Goal: Information Seeking & Learning: Learn about a topic

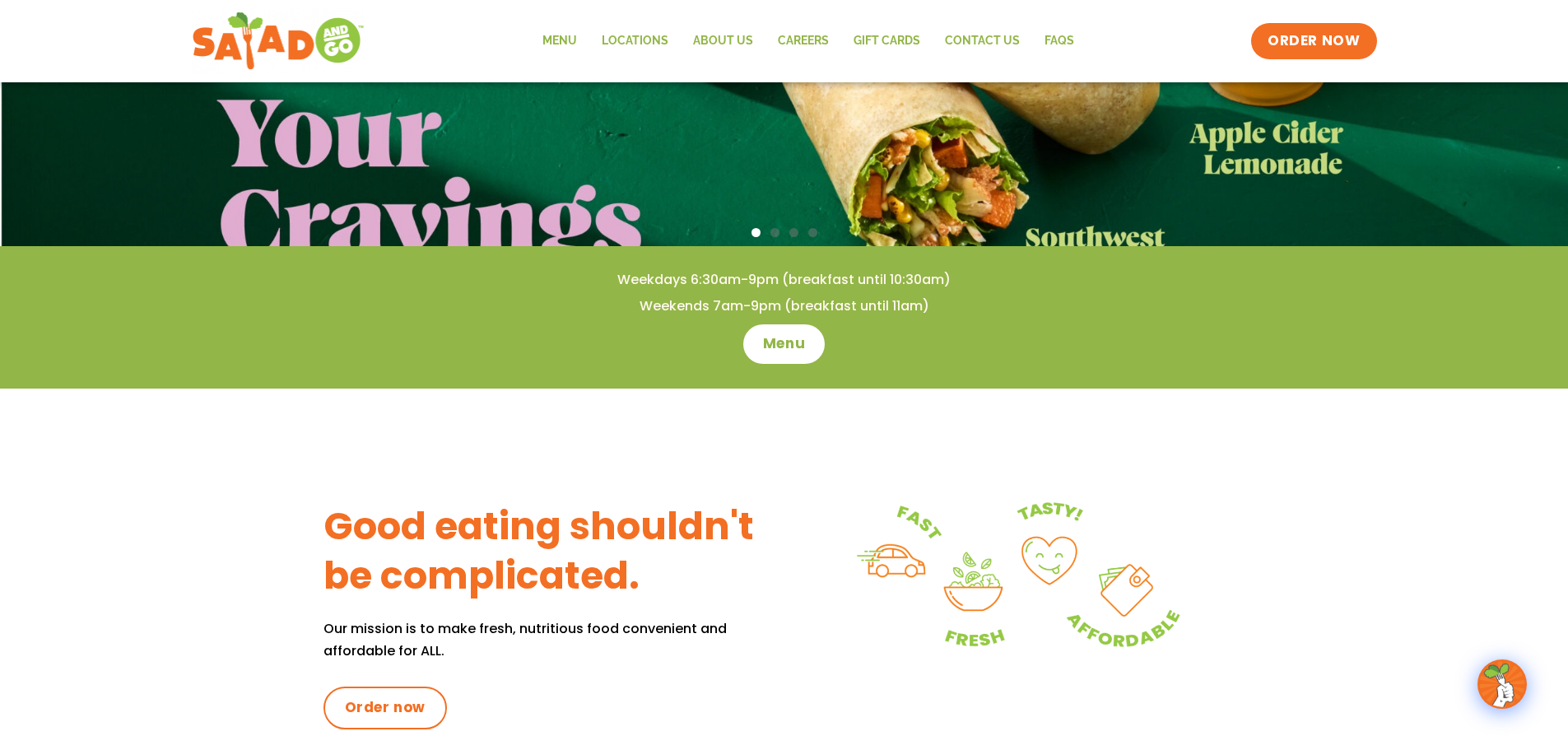
scroll to position [82, 0]
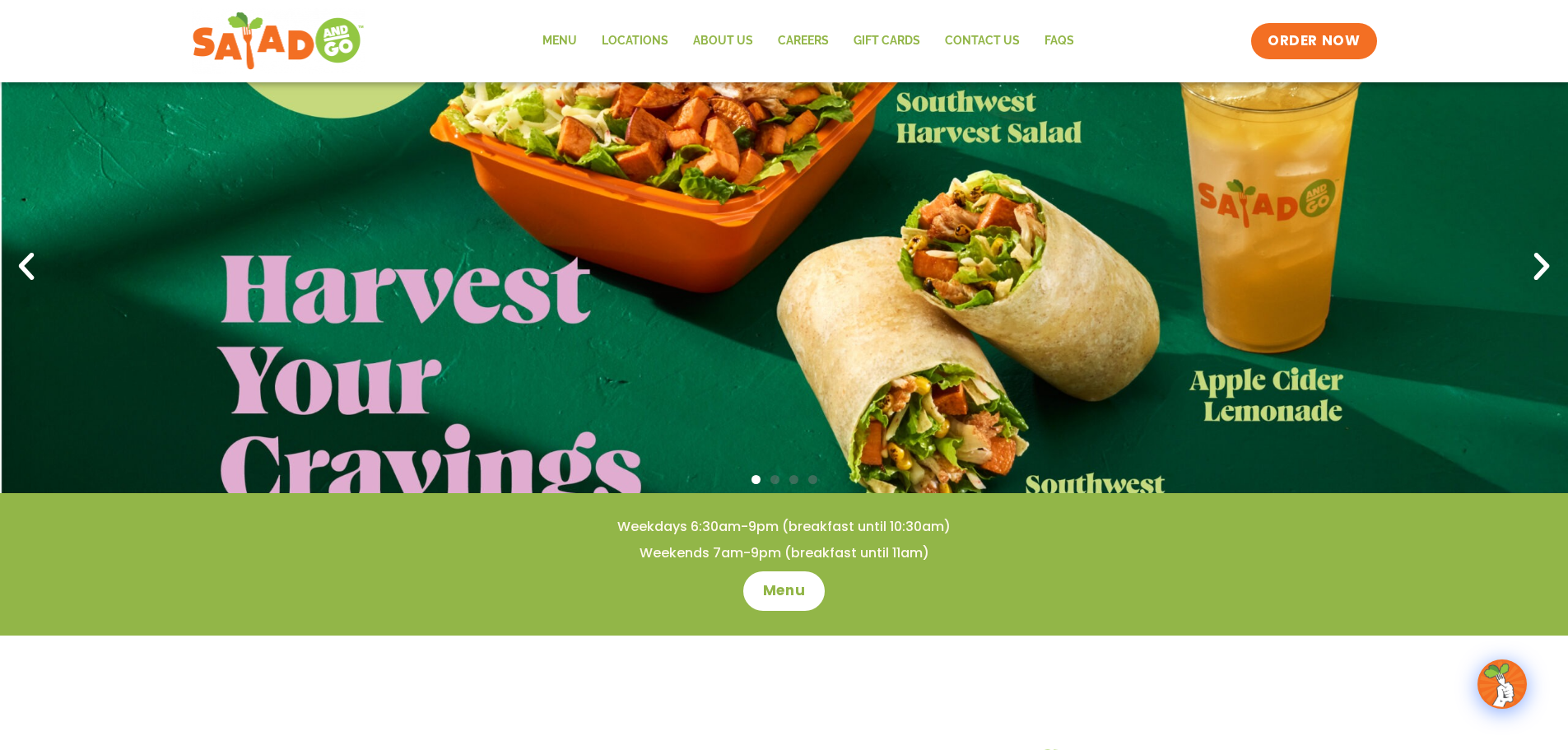
click at [1536, 273] on icon "Next slide" at bounding box center [1541, 267] width 36 height 36
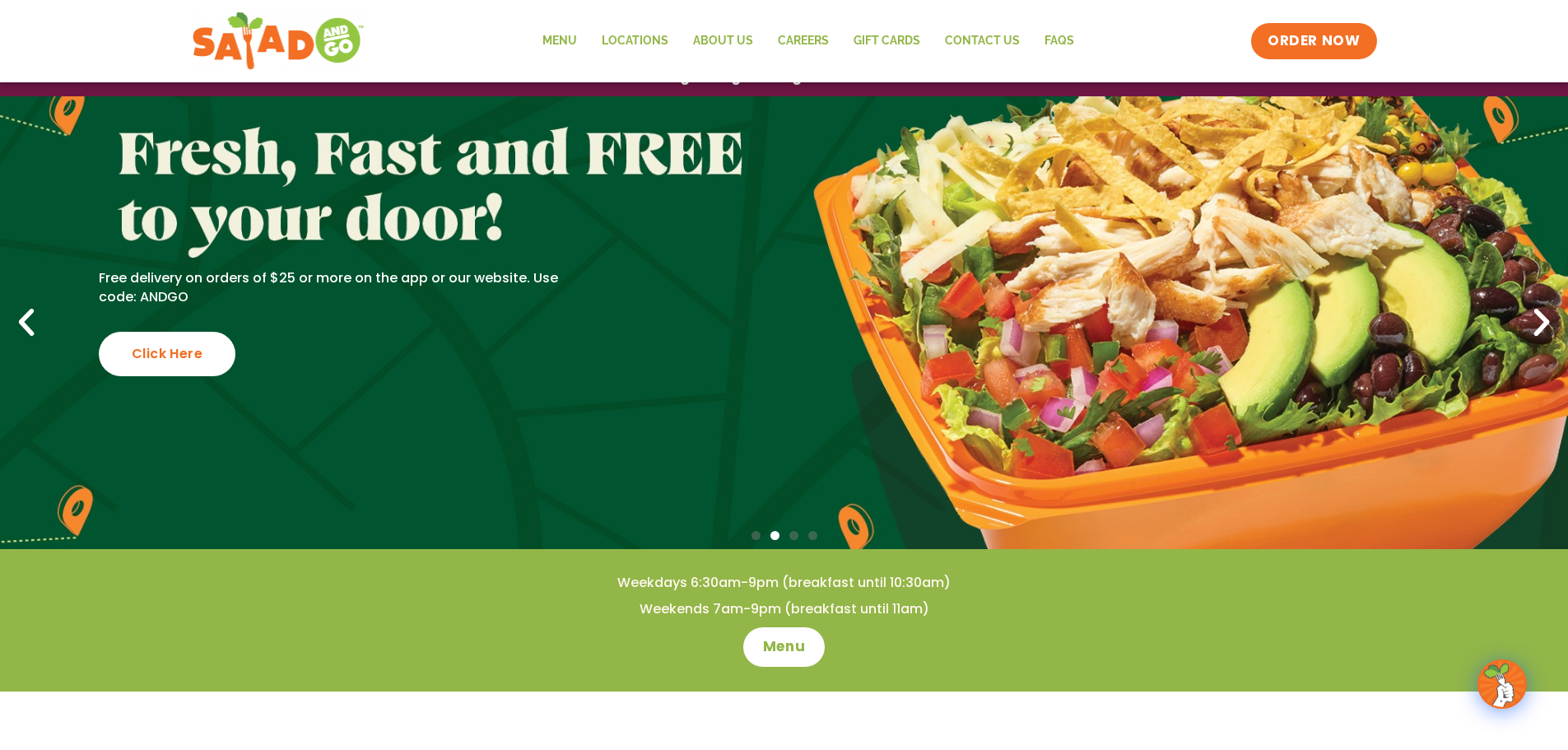
scroll to position [0, 0]
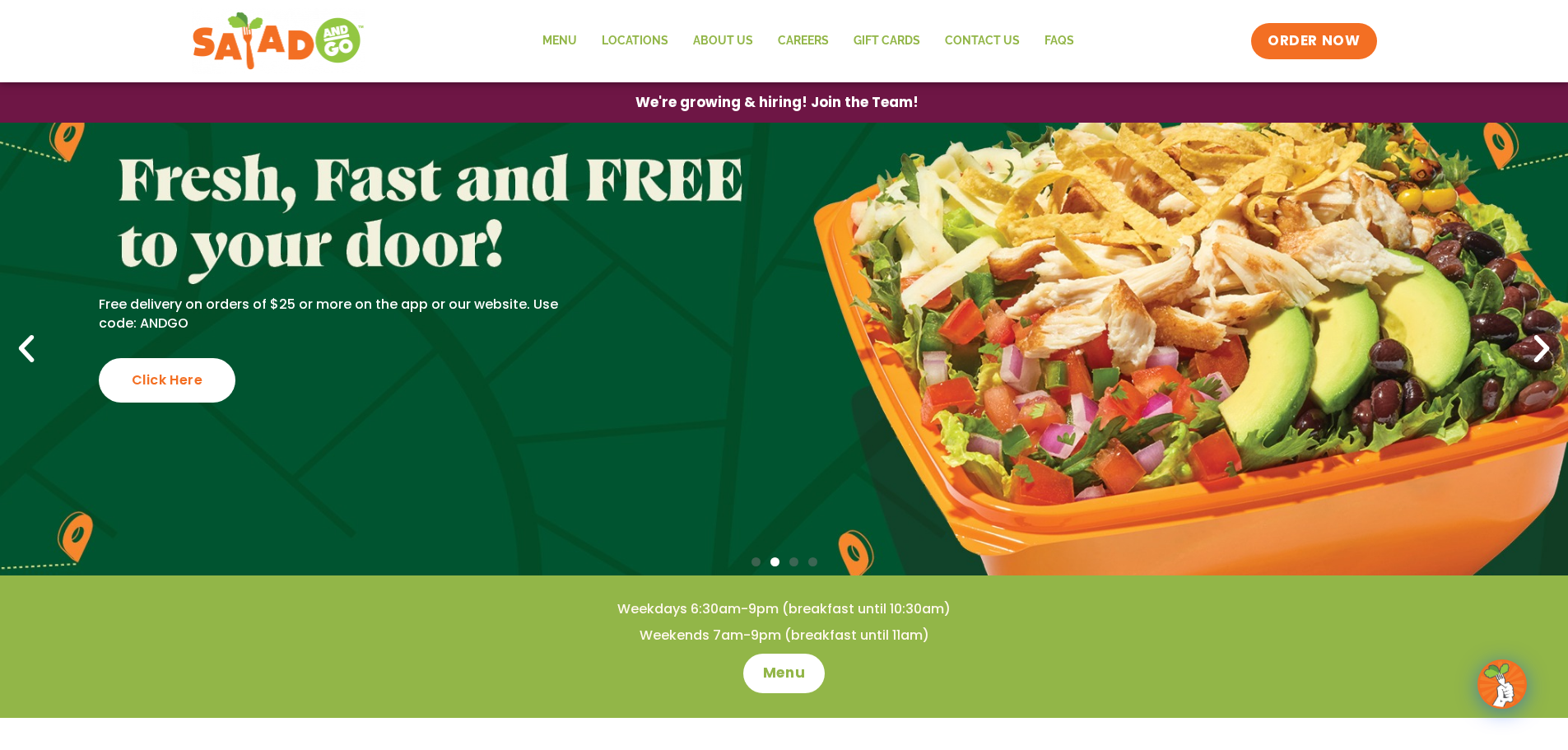
click at [31, 347] on icon "Previous slide" at bounding box center [27, 349] width 36 height 36
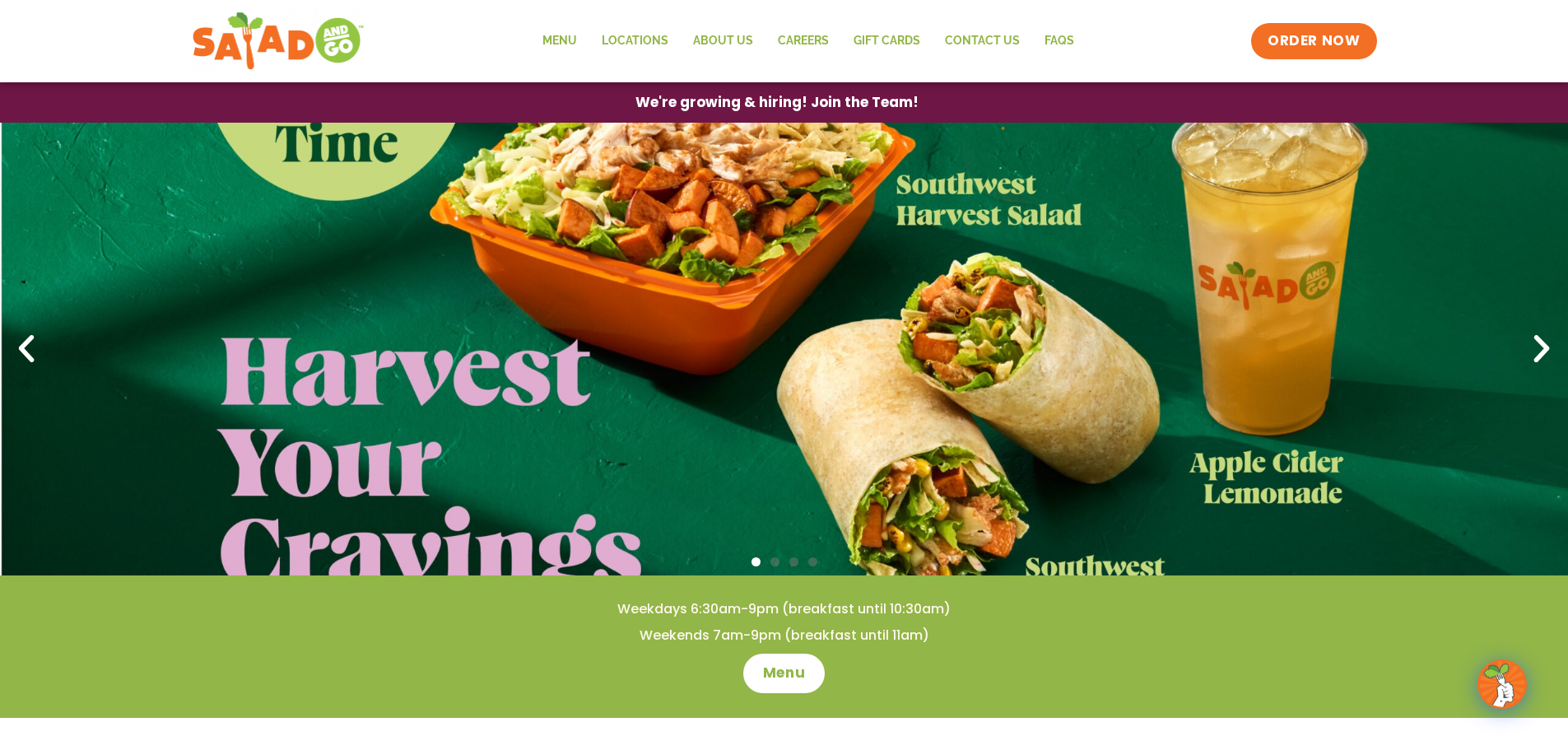
click at [31, 347] on icon "Previous slide" at bounding box center [27, 349] width 36 height 36
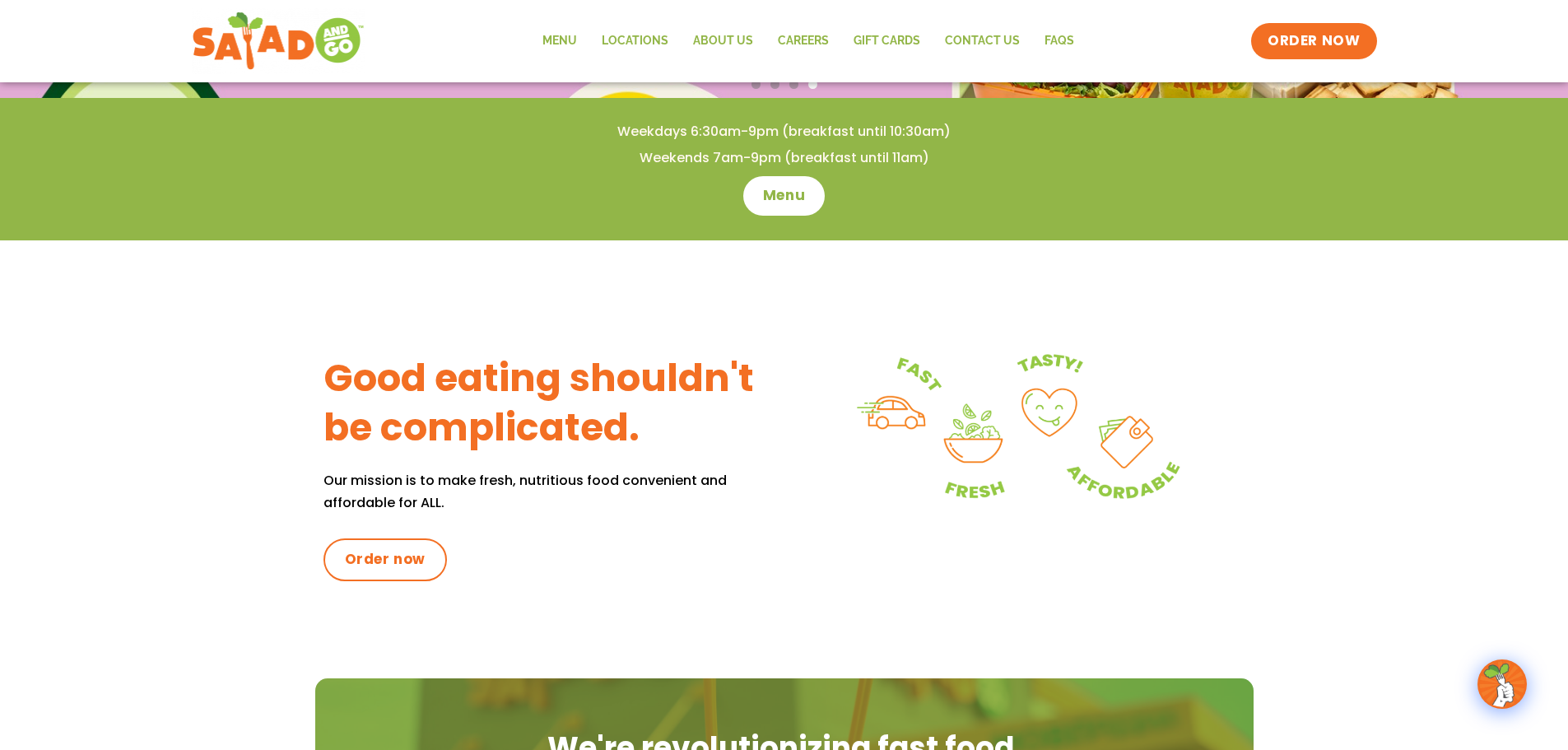
scroll to position [494, 0]
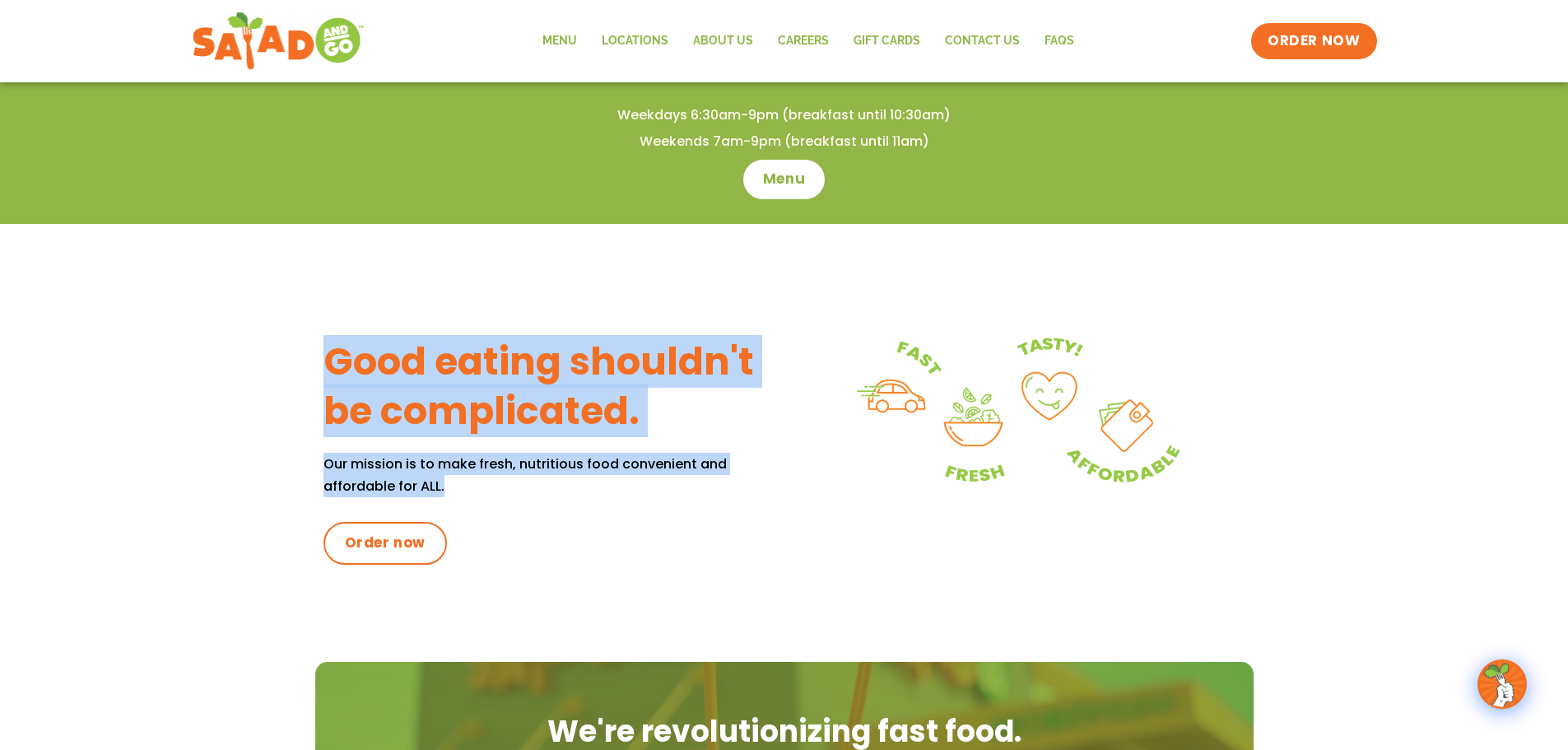
drag, startPoint x: 330, startPoint y: 389, endPoint x: 702, endPoint y: 480, distance: 383.0
click at [702, 480] on div "Good eating shouldn't be complicated. Our mission is to make fresh, nutritious …" at bounding box center [784, 442] width 1568 height 438
click at [702, 480] on p "Our mission is to make fresh, nutritious food convenient and affordable for ALL." at bounding box center [554, 474] width 461 height 45
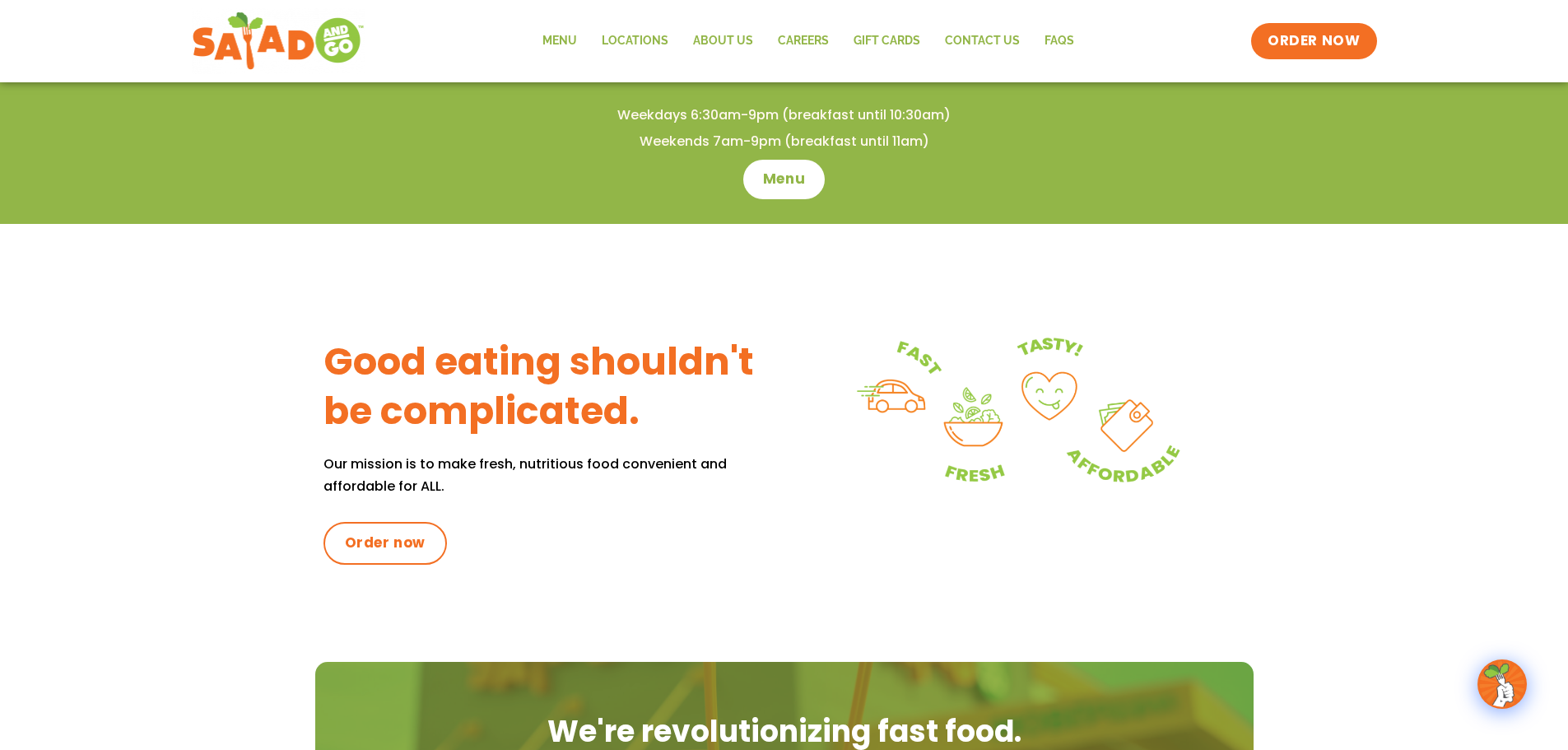
scroll to position [823, 0]
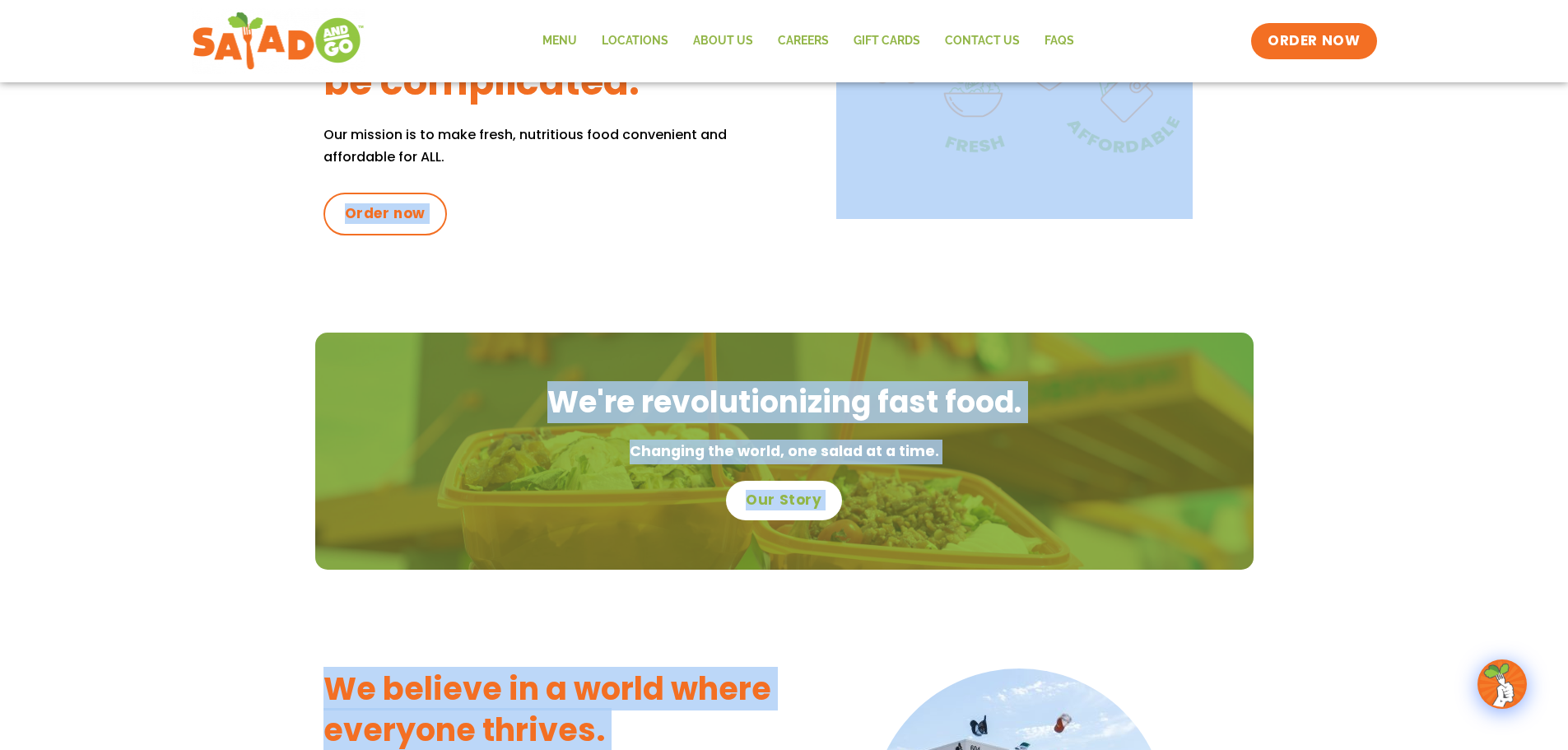
drag, startPoint x: 936, startPoint y: 630, endPoint x: 1138, endPoint y: 632, distance: 202.0
click at [1116, 643] on div "We're growing & hiring! Join the Team! Free delivery on orders of $25 or more o…" at bounding box center [784, 348] width 1568 height 2181
click at [1431, 551] on div "We're revolutionizing fast food. Changing the world, one salad at a time. Our S…" at bounding box center [784, 451] width 1568 height 237
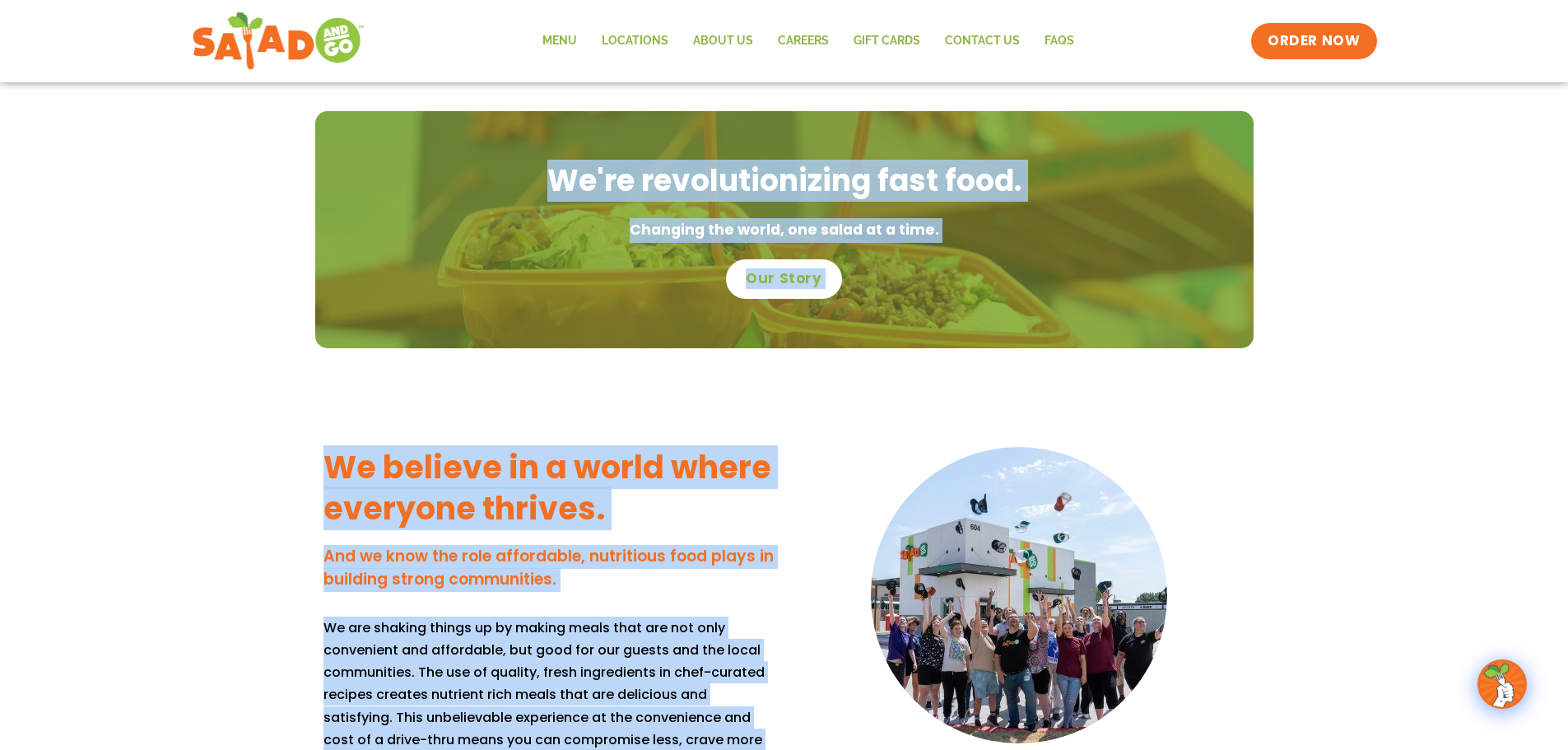
scroll to position [1235, 0]
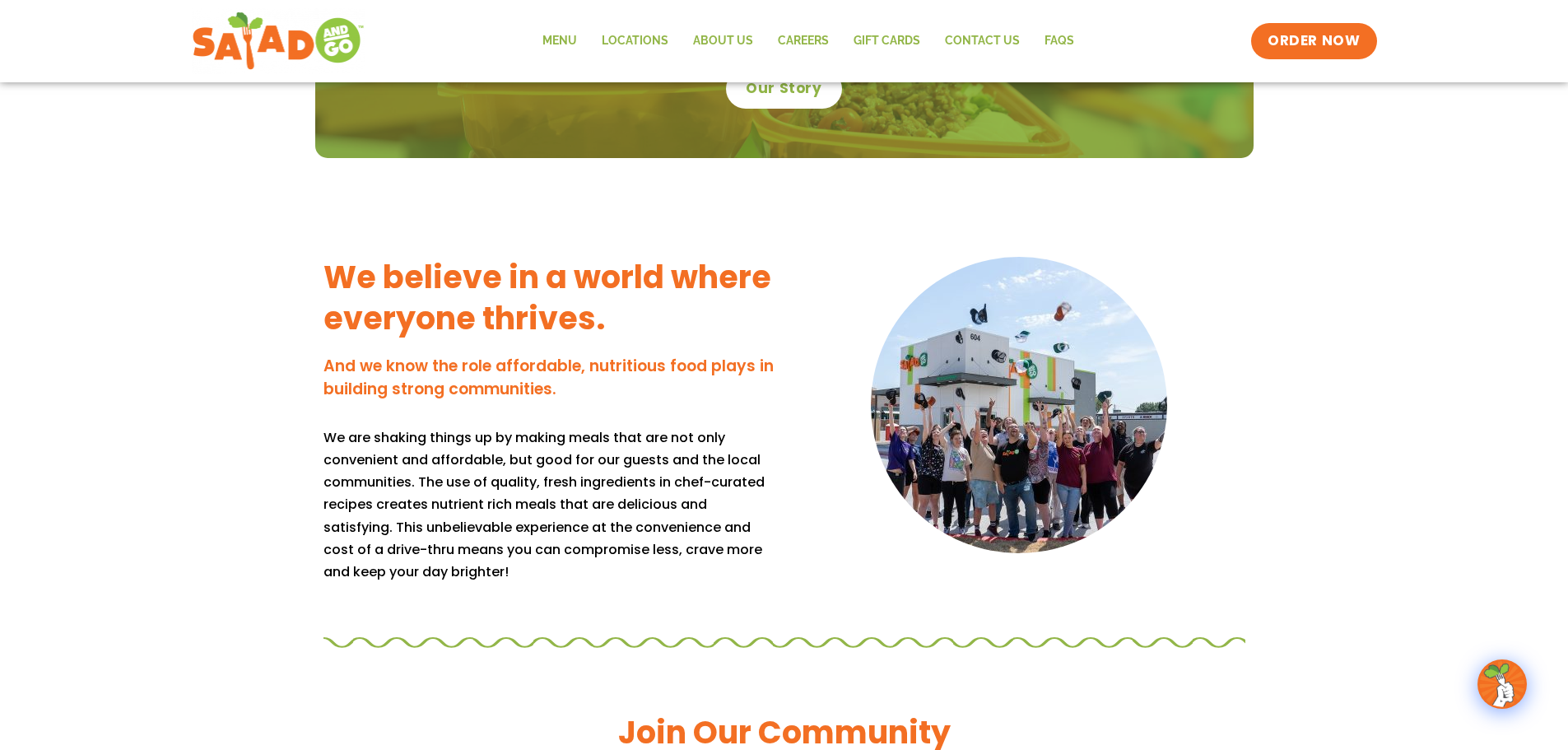
click at [1431, 551] on div "We believe in a world where everyone thrives. And we know the role affordable, …" at bounding box center [784, 390] width 1568 height 464
click at [1416, 451] on div "We believe in a world where everyone thrives. And we know the role affordable, …" at bounding box center [784, 390] width 1568 height 464
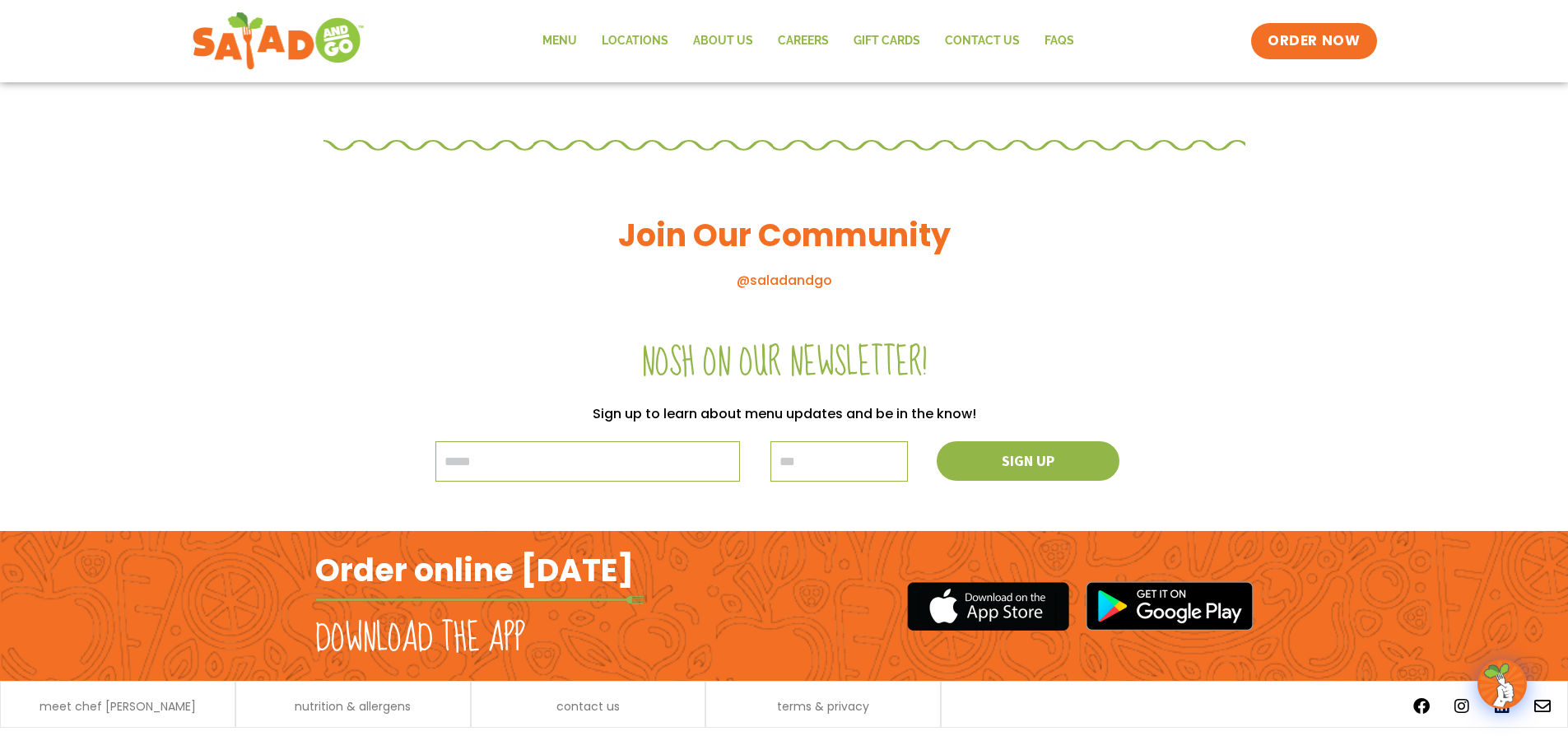
scroll to position [1765, 0]
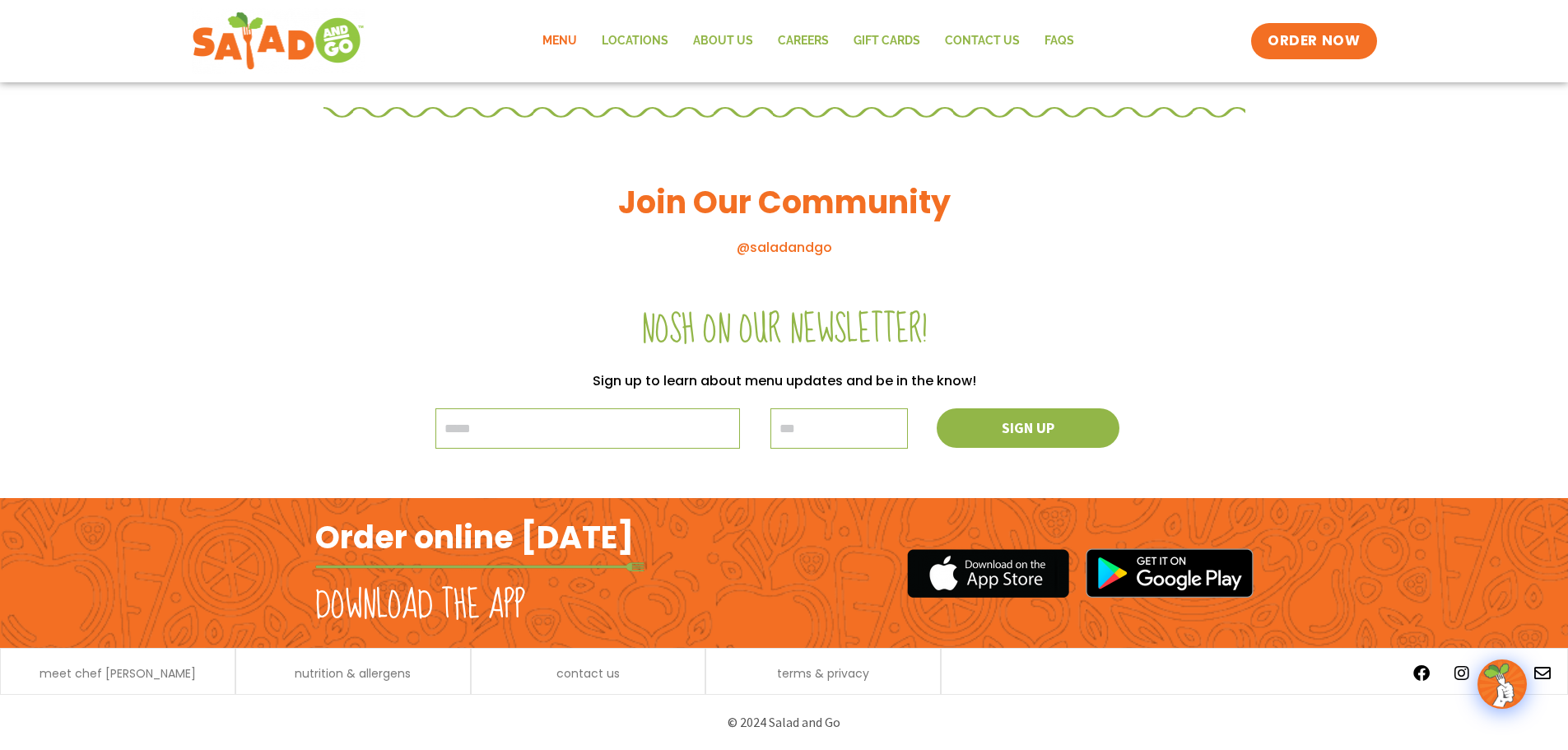
click at [571, 54] on link "Menu" at bounding box center [560, 41] width 60 height 38
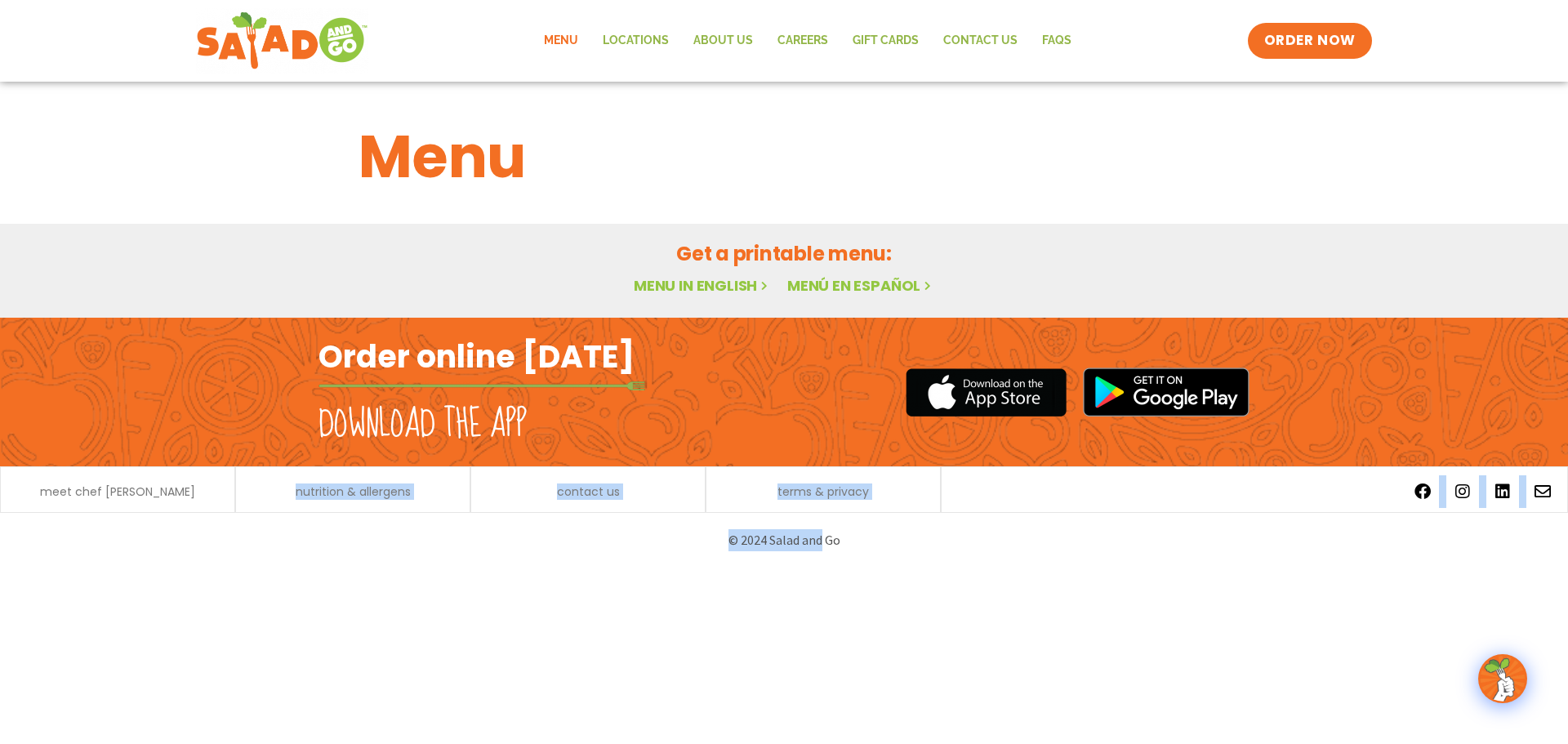
drag, startPoint x: 458, startPoint y: 554, endPoint x: 834, endPoint y: 547, distance: 376.1
click at [830, 567] on html "Menu Locations About Us Careers GIFT CARDS Contact Us FAQs Menu Menu Locations …" at bounding box center [784, 284] width 1568 height 567
click at [834, 547] on p "© 2024 Salad and Go" at bounding box center [784, 539] width 915 height 22
click at [700, 286] on link "Menu in English" at bounding box center [703, 286] width 137 height 21
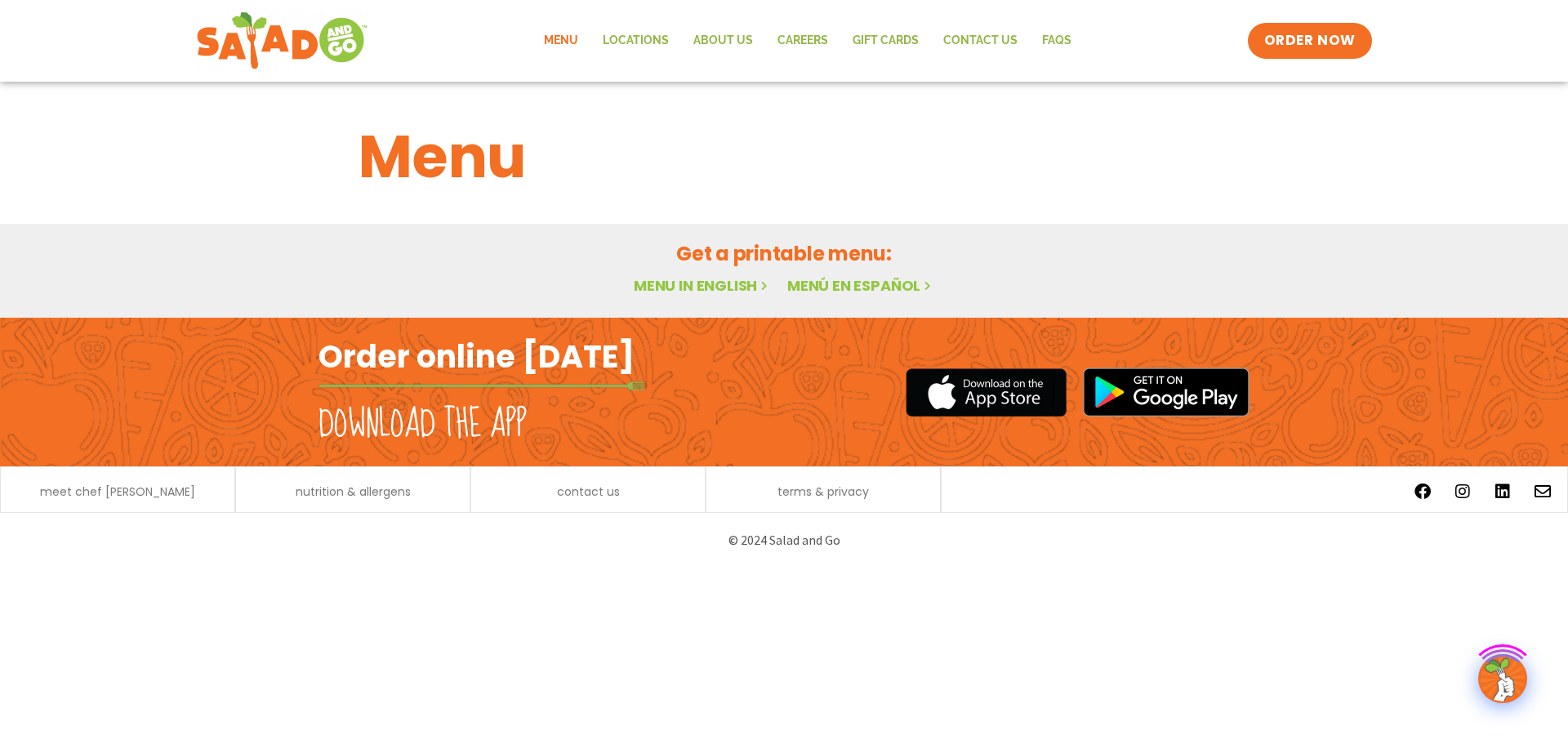
drag, startPoint x: 221, startPoint y: 124, endPoint x: 936, endPoint y: 301, distance: 736.6
click at [936, 301] on div "Menu Featured Menu Featured Menu Salads Salads Wraps Wraps Soup Soup Breakfast …" at bounding box center [784, 199] width 1568 height 236
click at [936, 301] on div "Get a printable menu: Menu in English Menú en español" at bounding box center [784, 271] width 1568 height 94
drag, startPoint x: 1001, startPoint y: 197, endPoint x: 985, endPoint y: 150, distance: 49.6
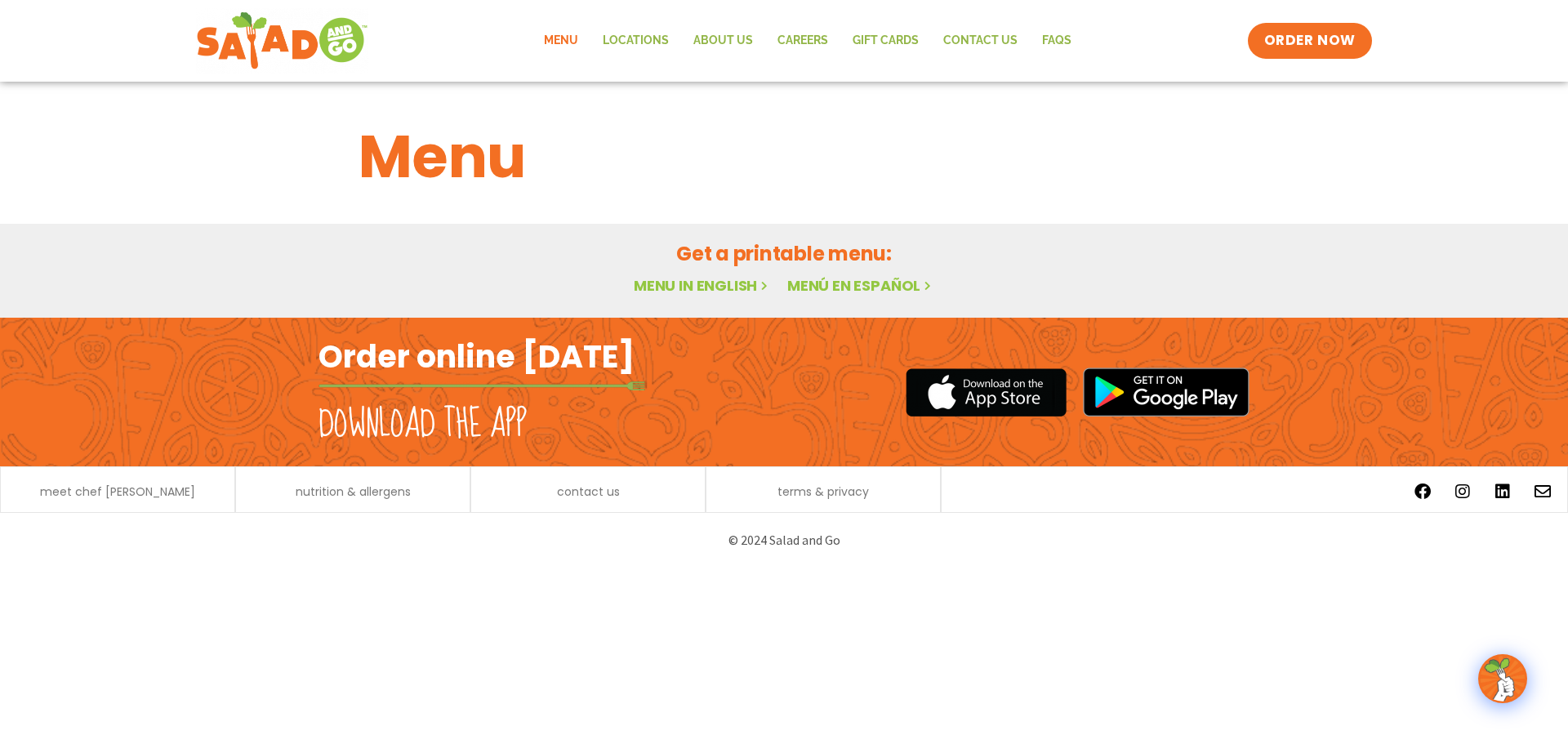
click at [1000, 200] on h1 "Menu" at bounding box center [784, 157] width 851 height 88
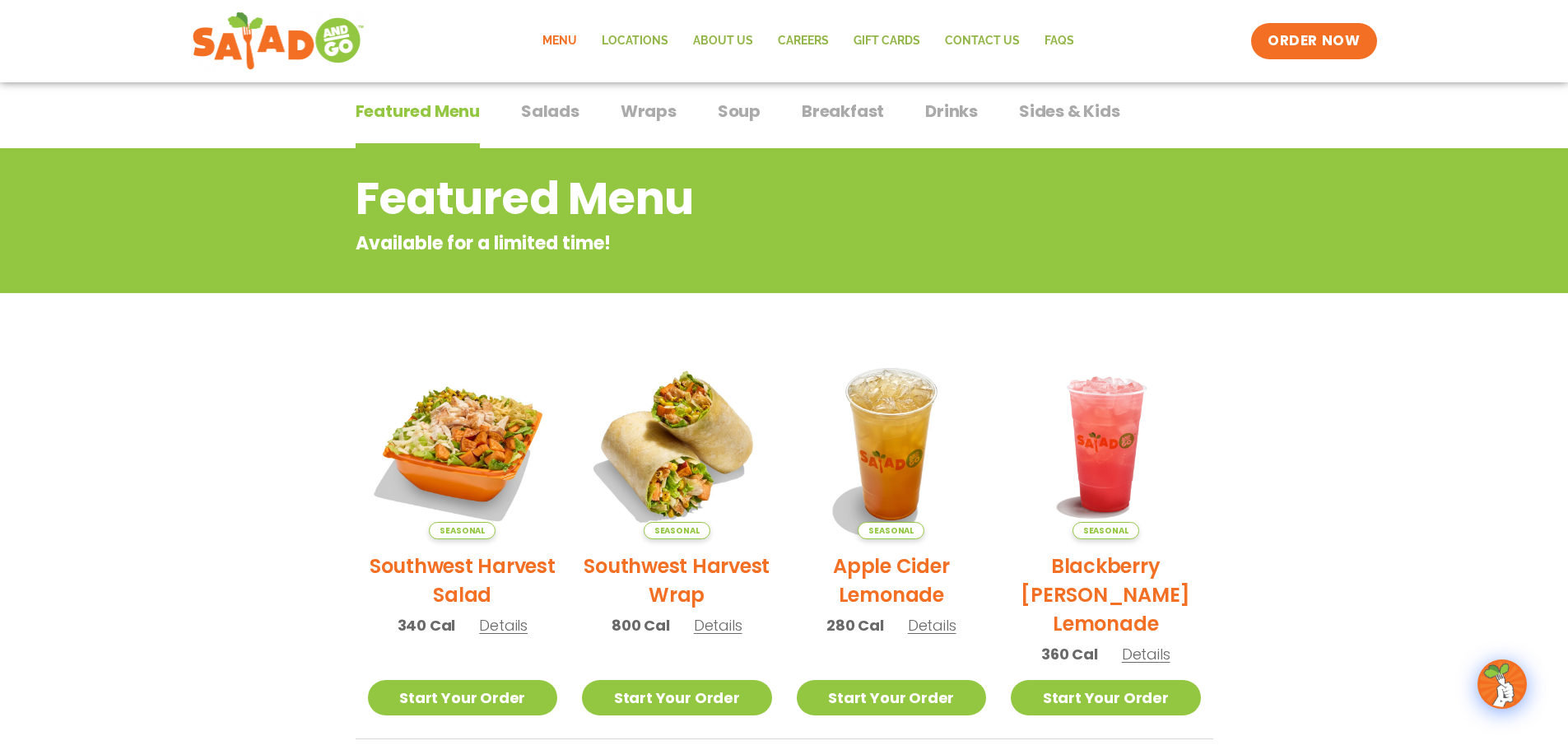
scroll to position [247, 0]
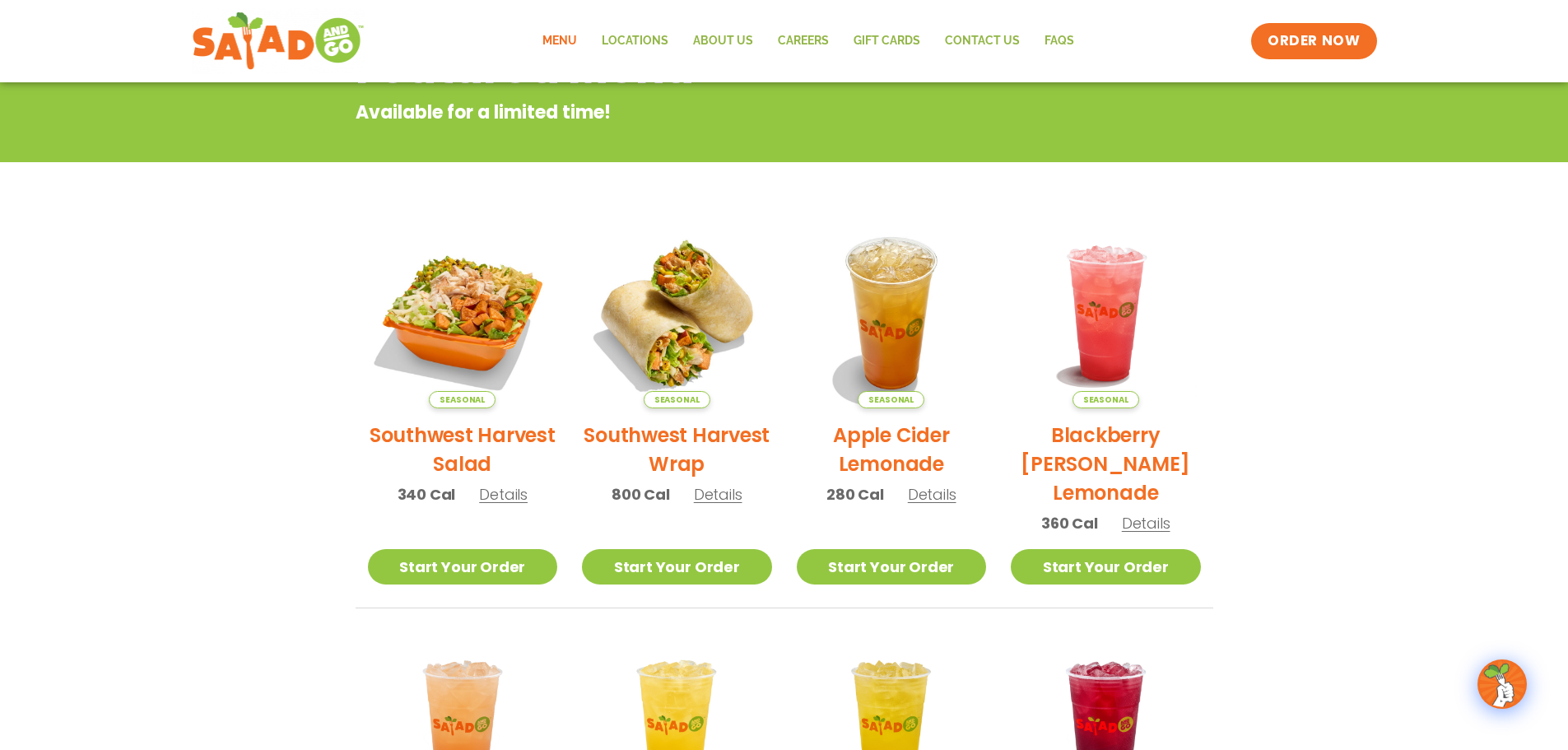
click at [132, 411] on section "Featured Menu Available for a limited time! Seasonal Southwest Harvest Salad 34…" at bounding box center [784, 520] width 1568 height 1006
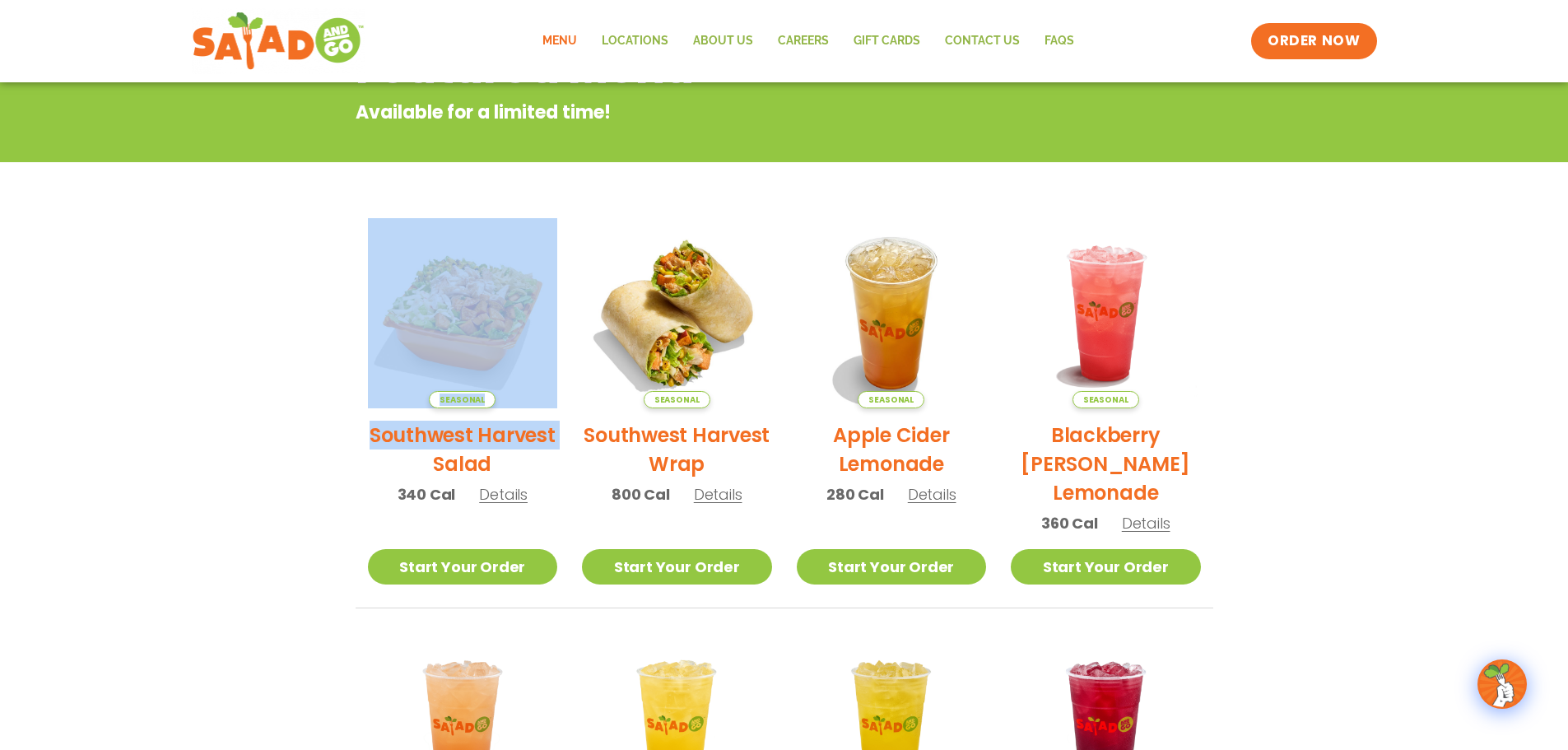
drag, startPoint x: 199, startPoint y: 288, endPoint x: 274, endPoint y: 547, distance: 269.6
click at [276, 545] on section "Featured Menu Available for a limited time! Seasonal Southwest Harvest Salad 34…" at bounding box center [784, 520] width 1568 height 1006
click at [255, 527] on section "Featured Menu Available for a limited time! Seasonal Southwest Harvest Salad 34…" at bounding box center [784, 520] width 1568 height 1006
click at [244, 491] on section "Featured Menu Available for a limited time! Seasonal Southwest Harvest Salad 34…" at bounding box center [784, 520] width 1568 height 1006
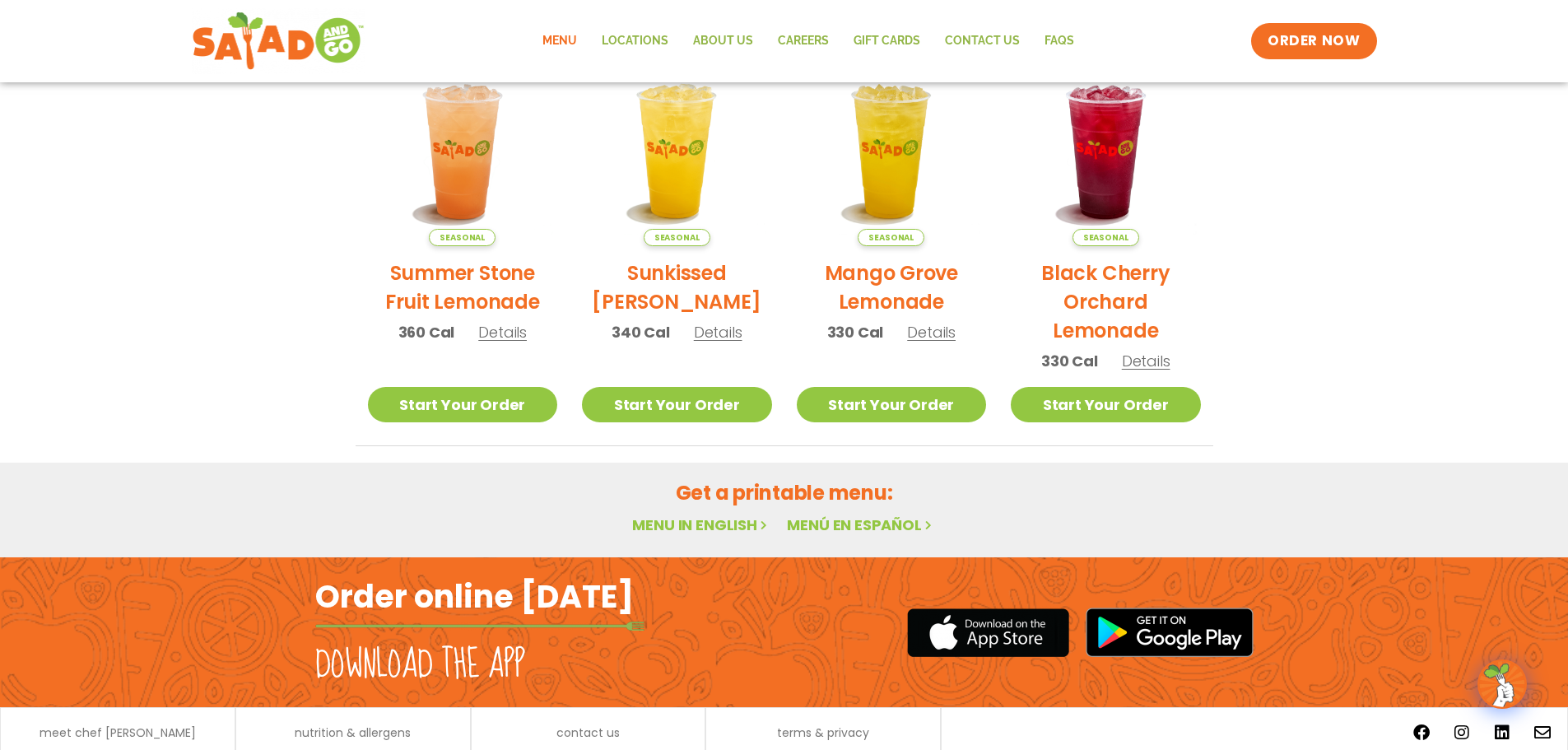
scroll to position [82, 0]
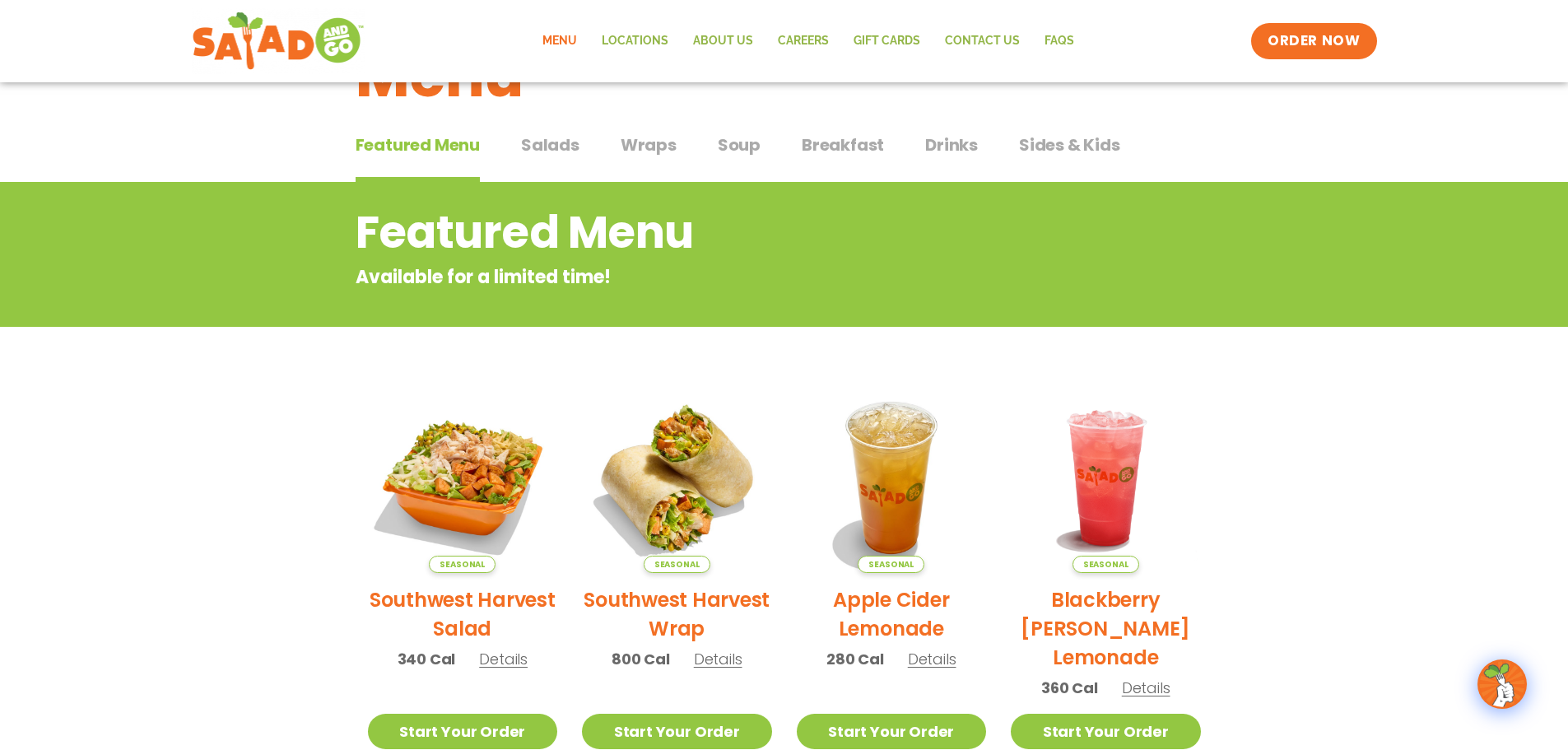
click at [550, 150] on span "Salads" at bounding box center [550, 145] width 59 height 25
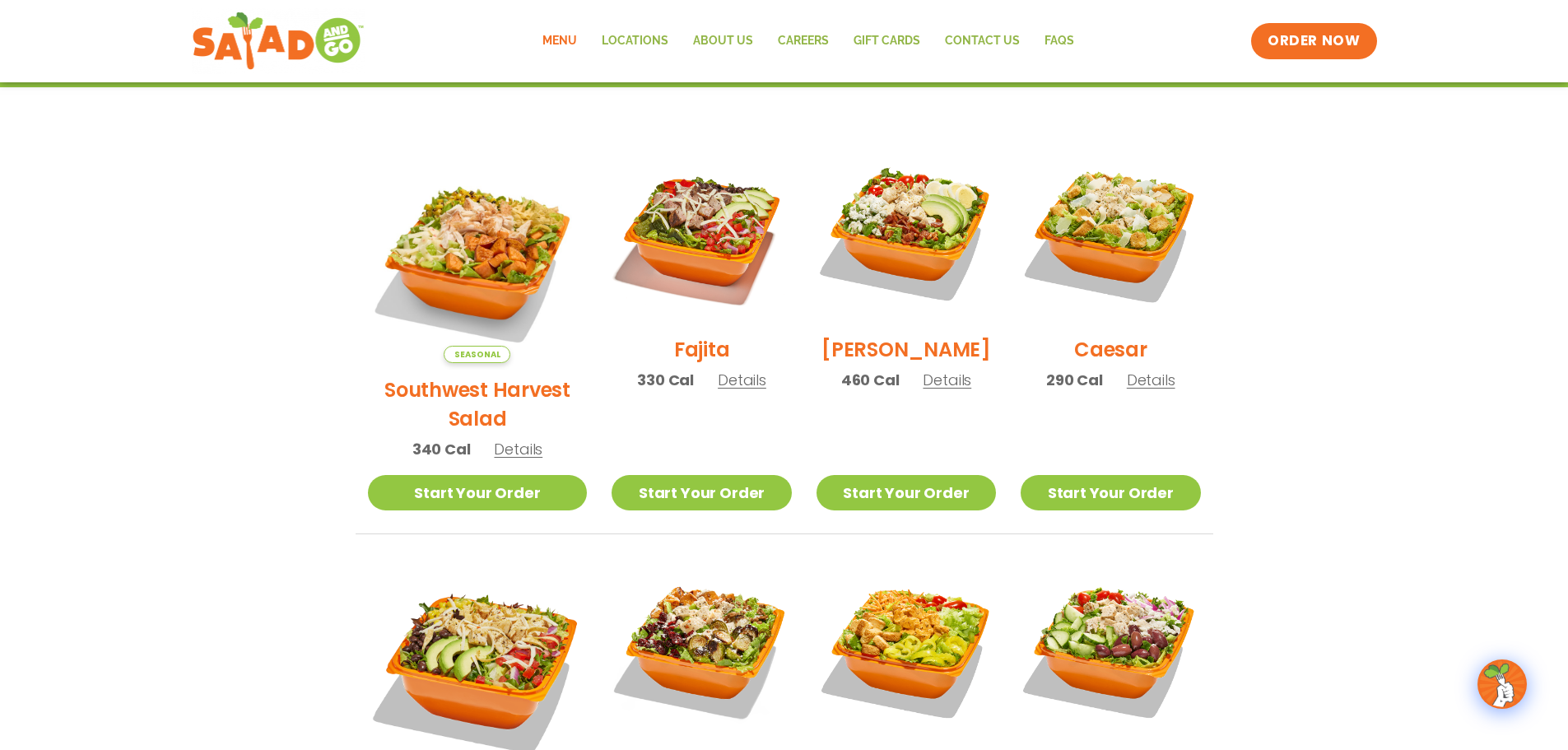
scroll to position [412, 0]
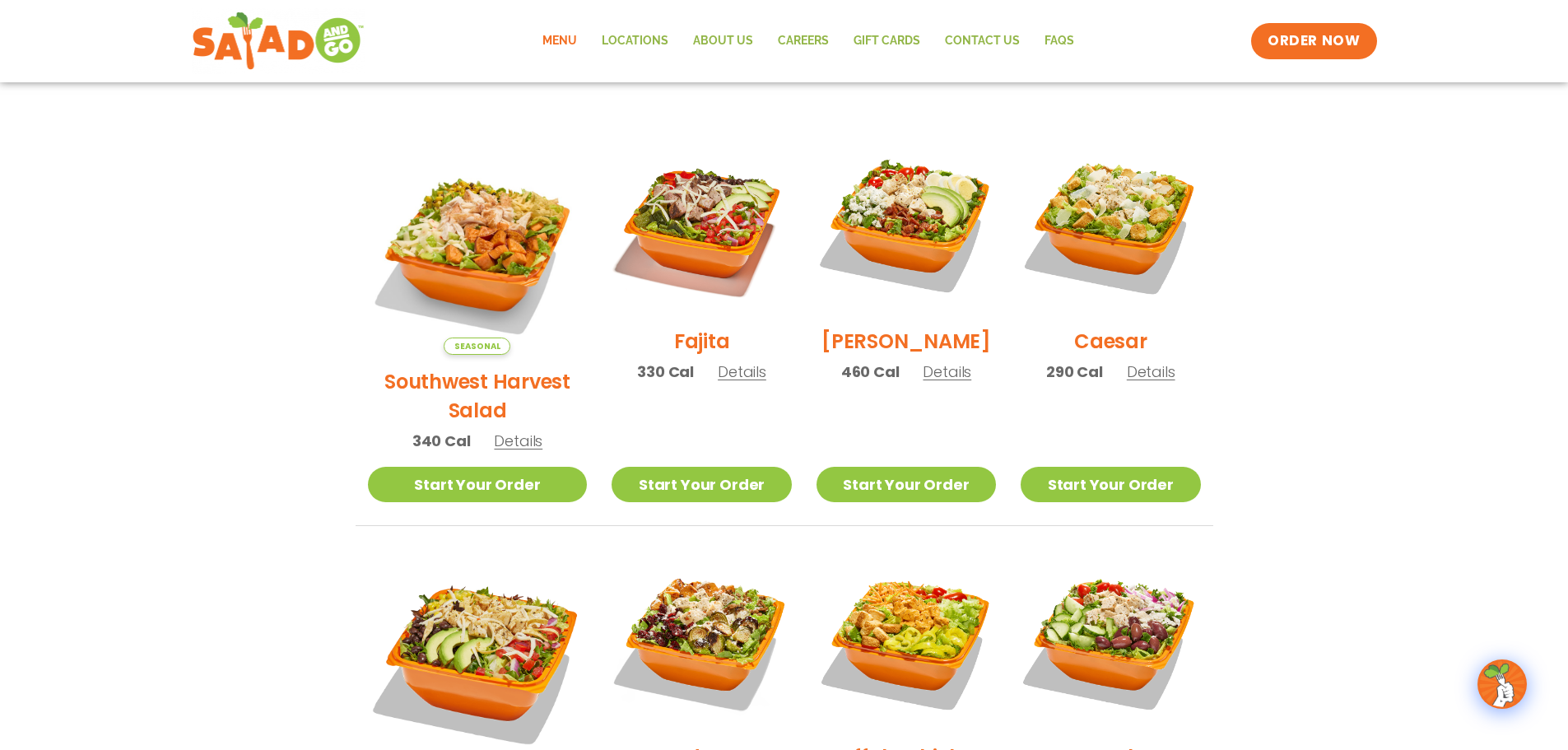
click at [261, 487] on section "Salads Our house-made dressings make our huge portions even more delicious. Goo…" at bounding box center [784, 576] width 1568 height 1448
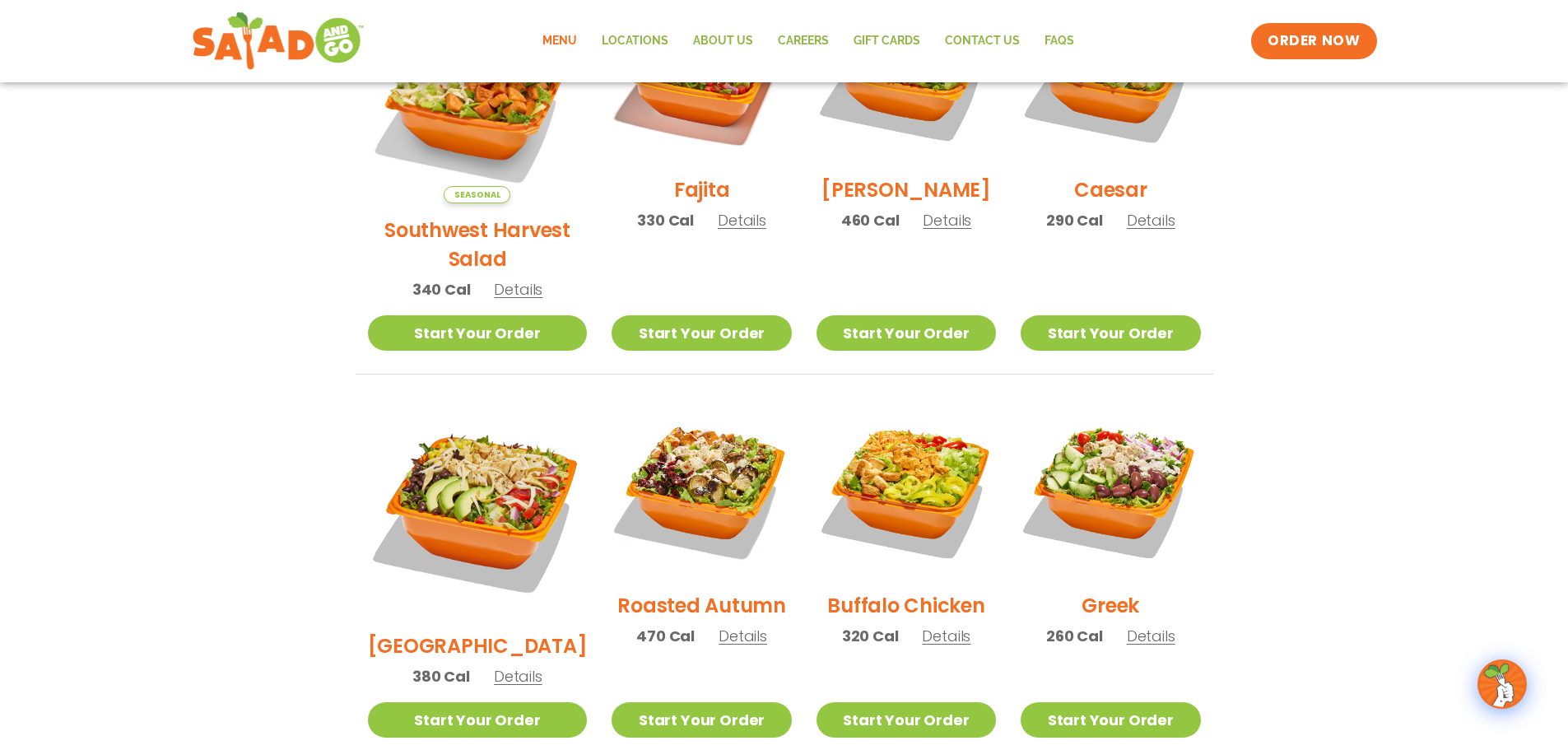
scroll to position [577, 0]
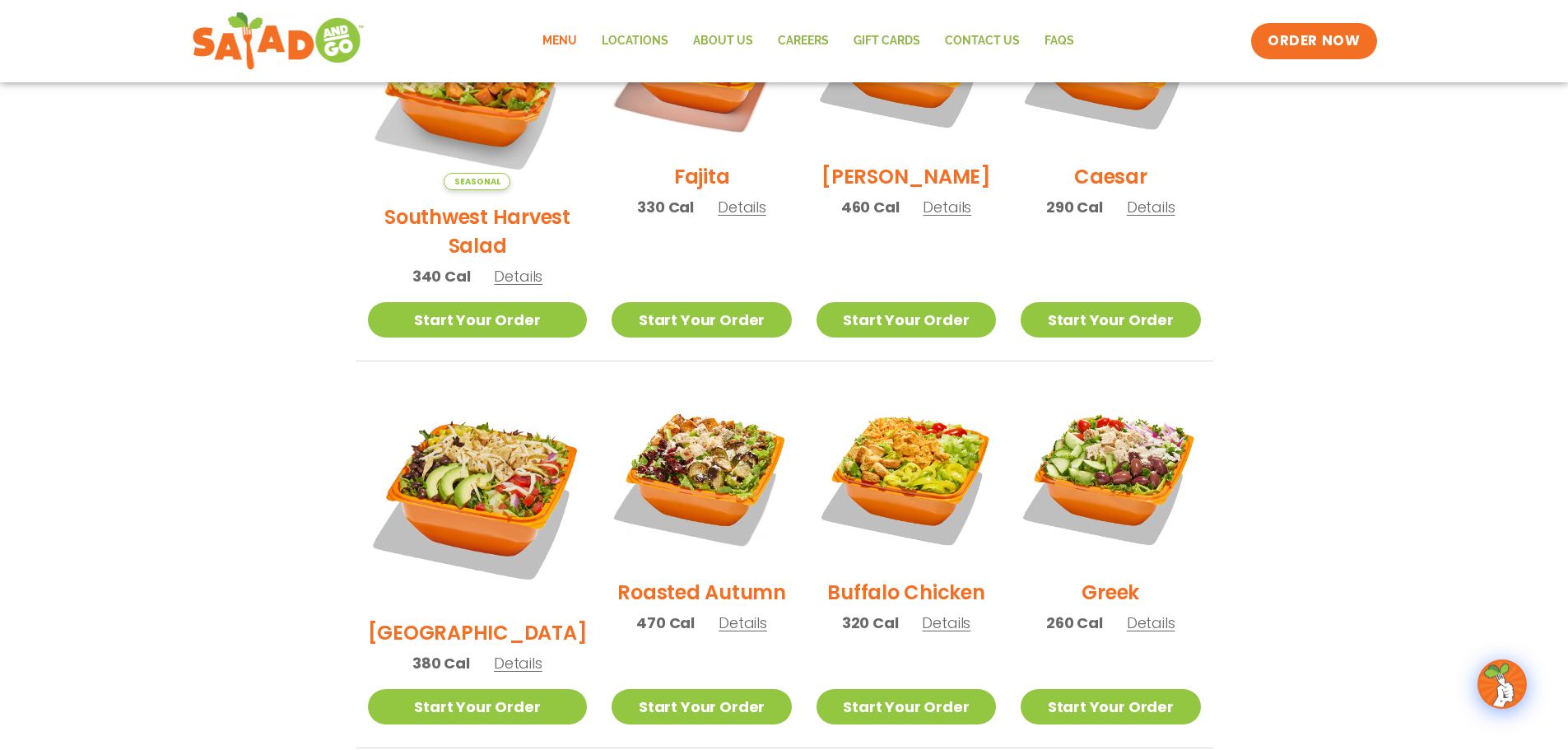
click at [1298, 506] on section "Salads Our house-made dressings make our huge portions even more delicious. Goo…" at bounding box center [784, 411] width 1568 height 1448
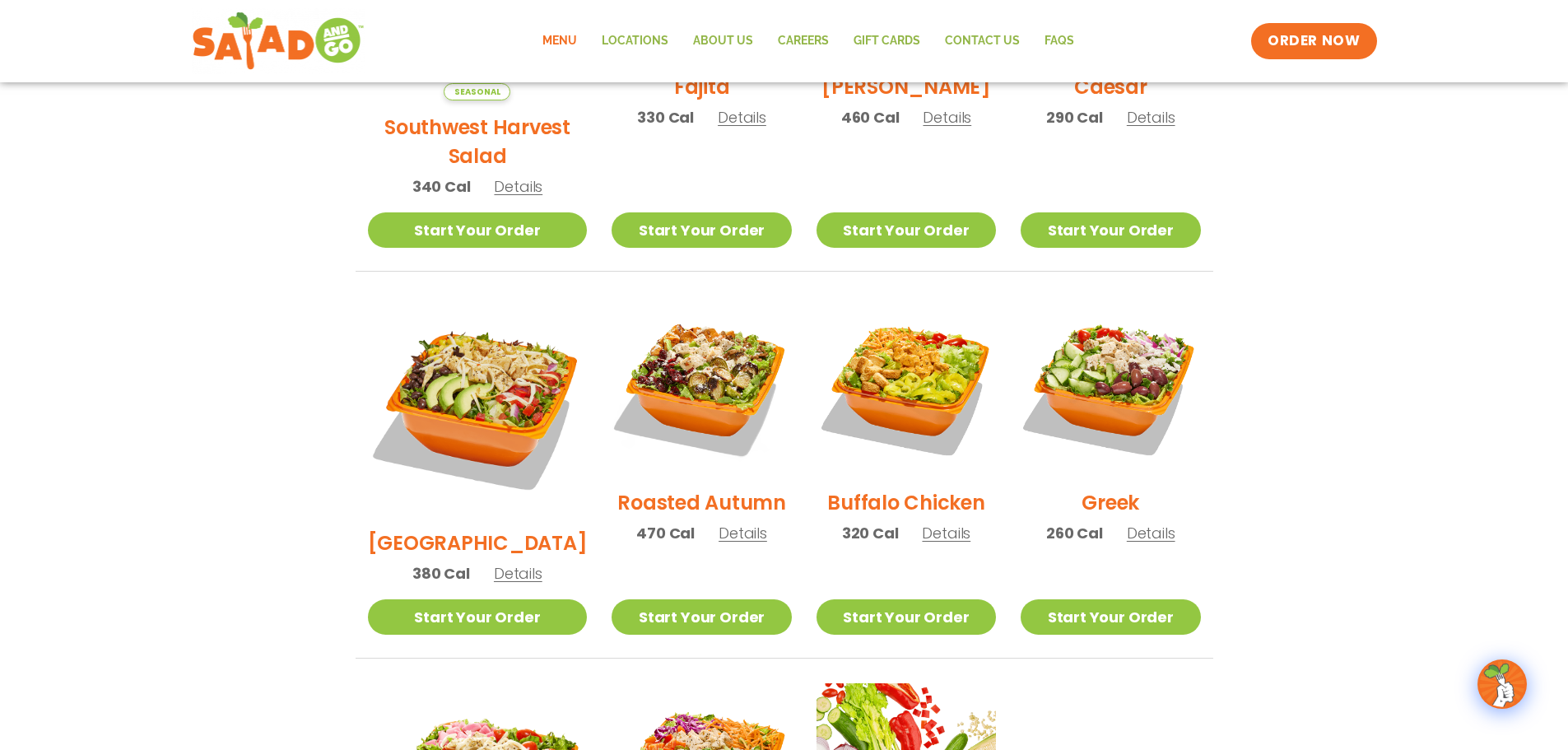
scroll to position [905, 0]
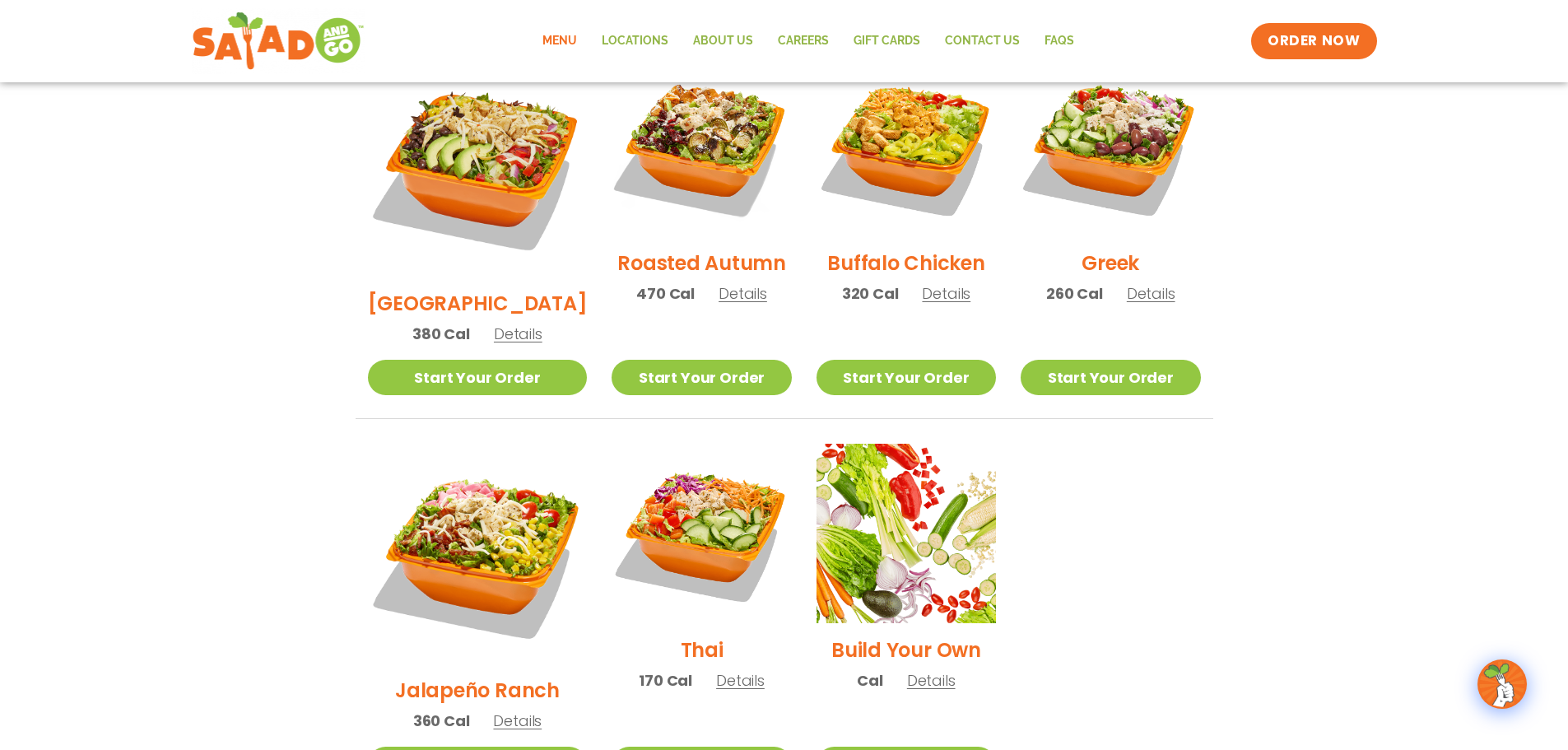
click at [1338, 339] on section "Salads Our house-made dressings make our huge portions even more delicious. Goo…" at bounding box center [784, 82] width 1568 height 1448
click at [1310, 425] on section "Salads Our house-made dressings make our huge portions even more delicious. Goo…" at bounding box center [784, 82] width 1568 height 1448
